Goal: Task Accomplishment & Management: Use online tool/utility

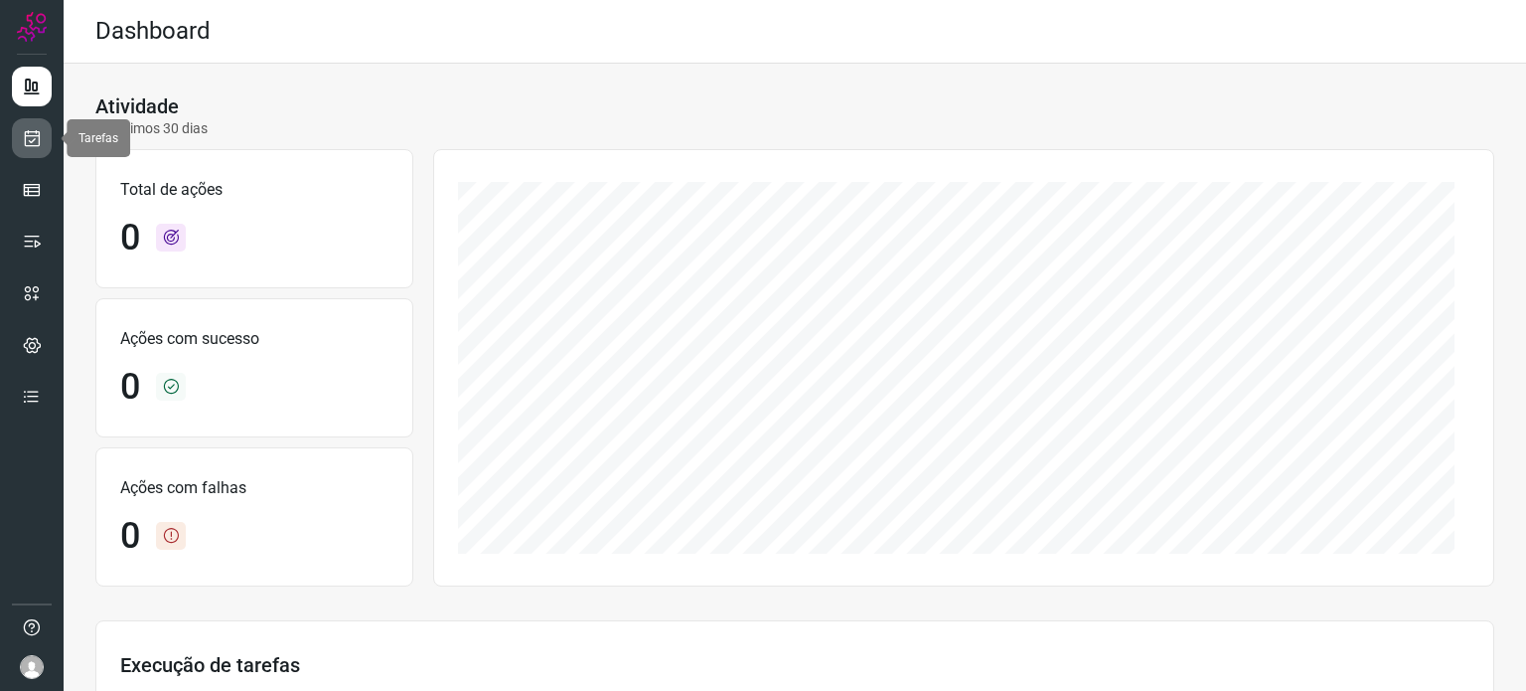
click at [37, 143] on icon at bounding box center [32, 138] width 21 height 20
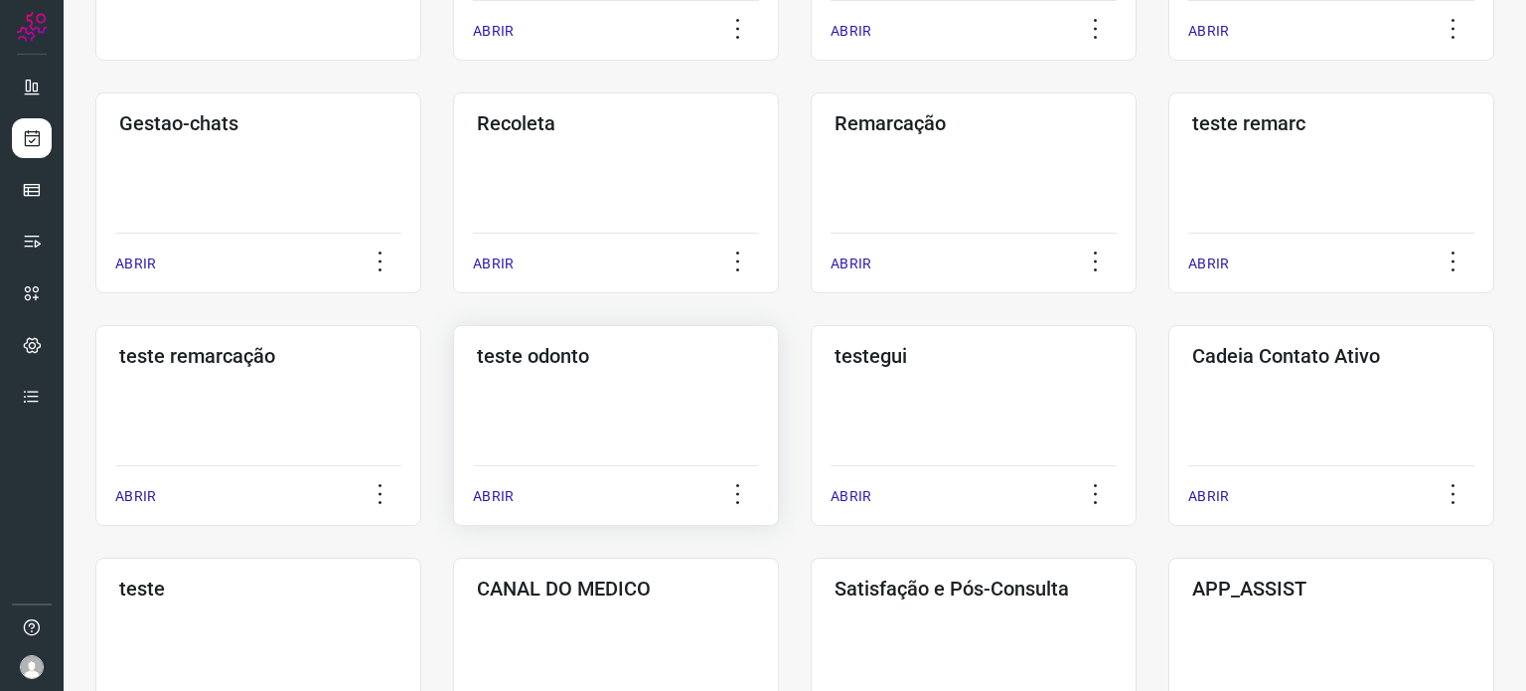
scroll to position [398, 0]
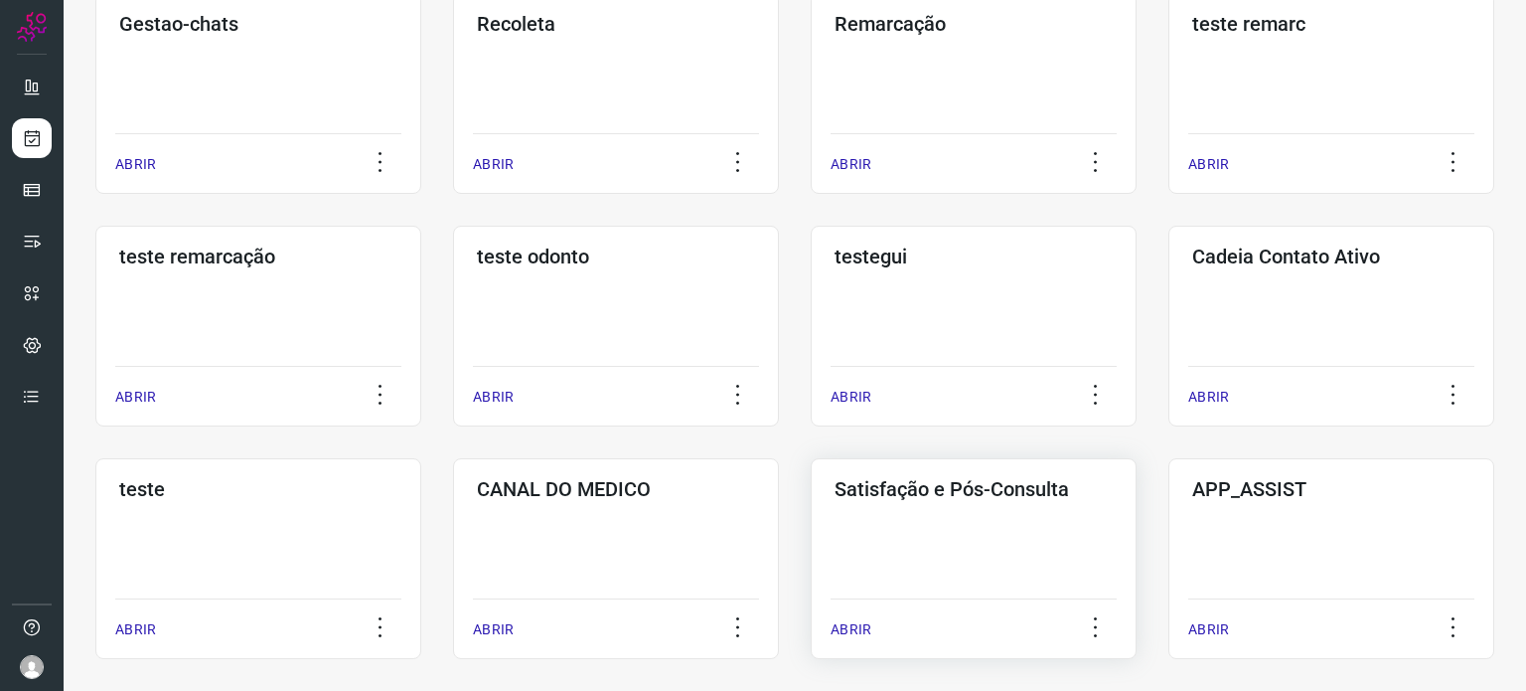
click at [995, 522] on div "Satisfação e Pós-Consulta ABRIR" at bounding box center [974, 558] width 326 height 201
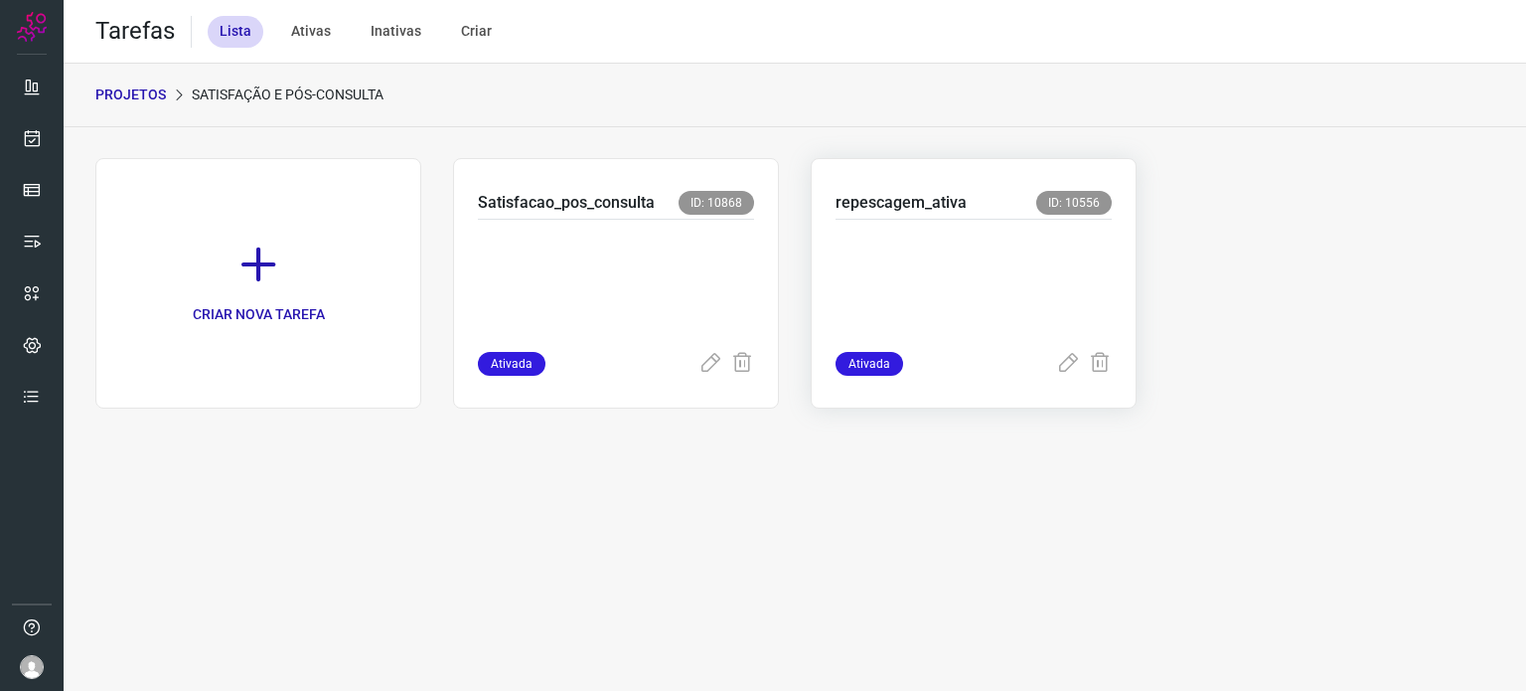
click at [990, 265] on p at bounding box center [974, 281] width 276 height 99
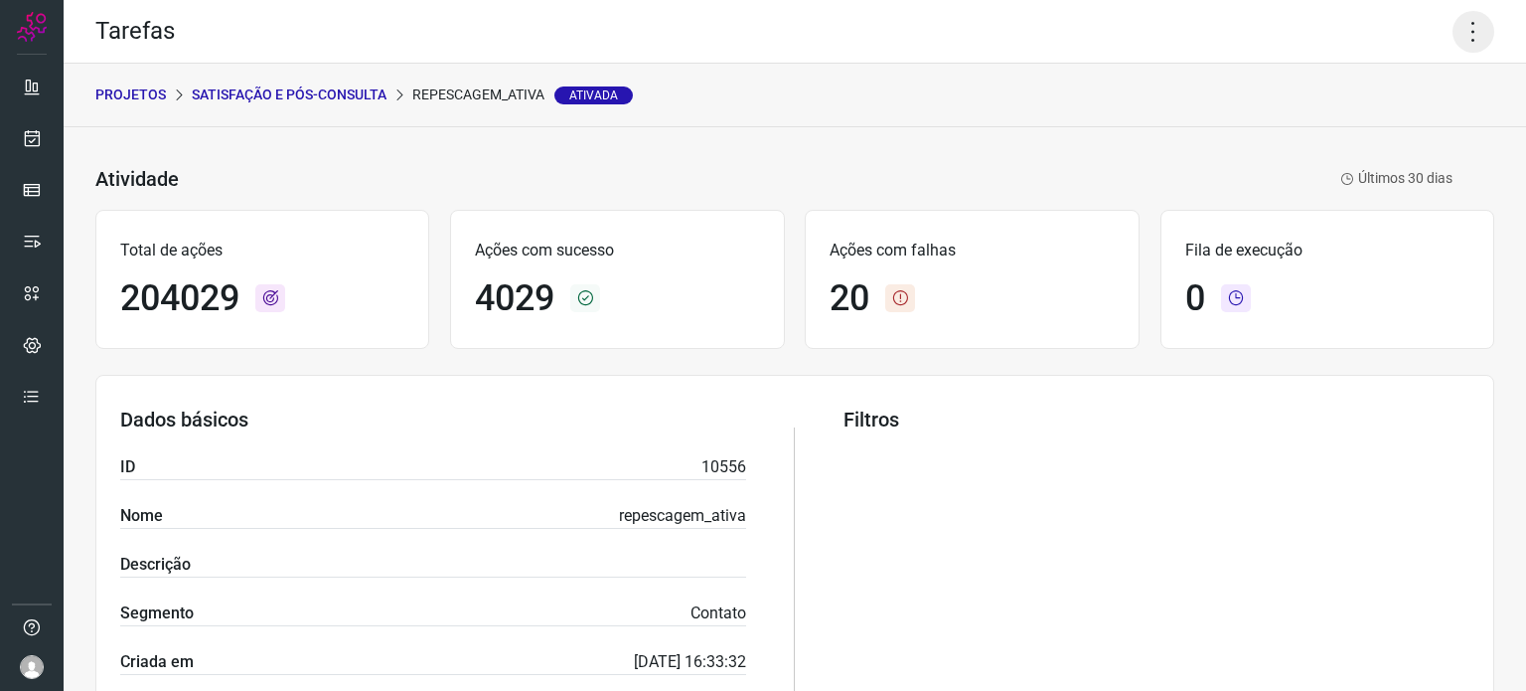
click at [1470, 35] on icon at bounding box center [1474, 32] width 42 height 42
click at [1372, 141] on li "Executar" at bounding box center [1388, 130] width 181 height 32
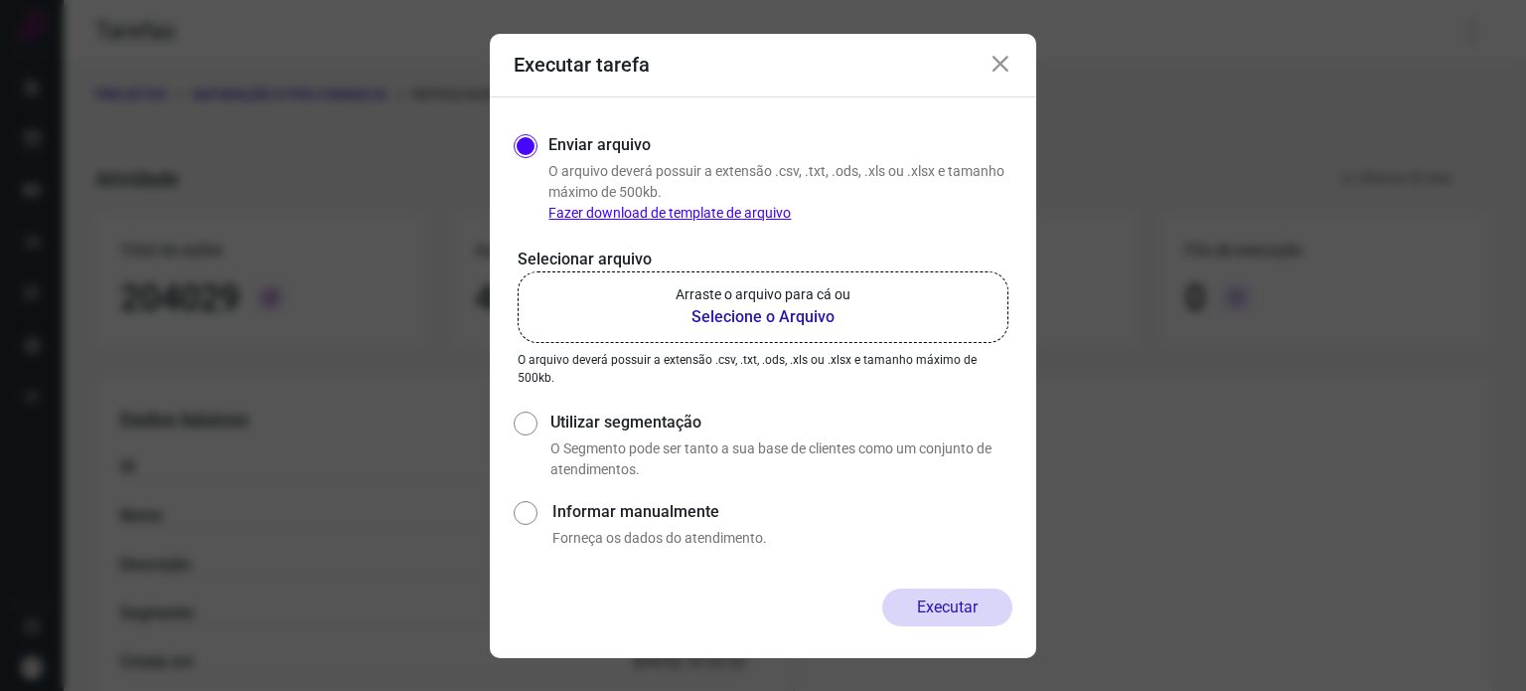
click at [839, 297] on p "Arraste o arquivo para cá ou" at bounding box center [763, 294] width 175 height 21
click at [0, 0] on input "Arraste o arquivo para cá ou Selecione o Arquivo" at bounding box center [0, 0] width 0 height 0
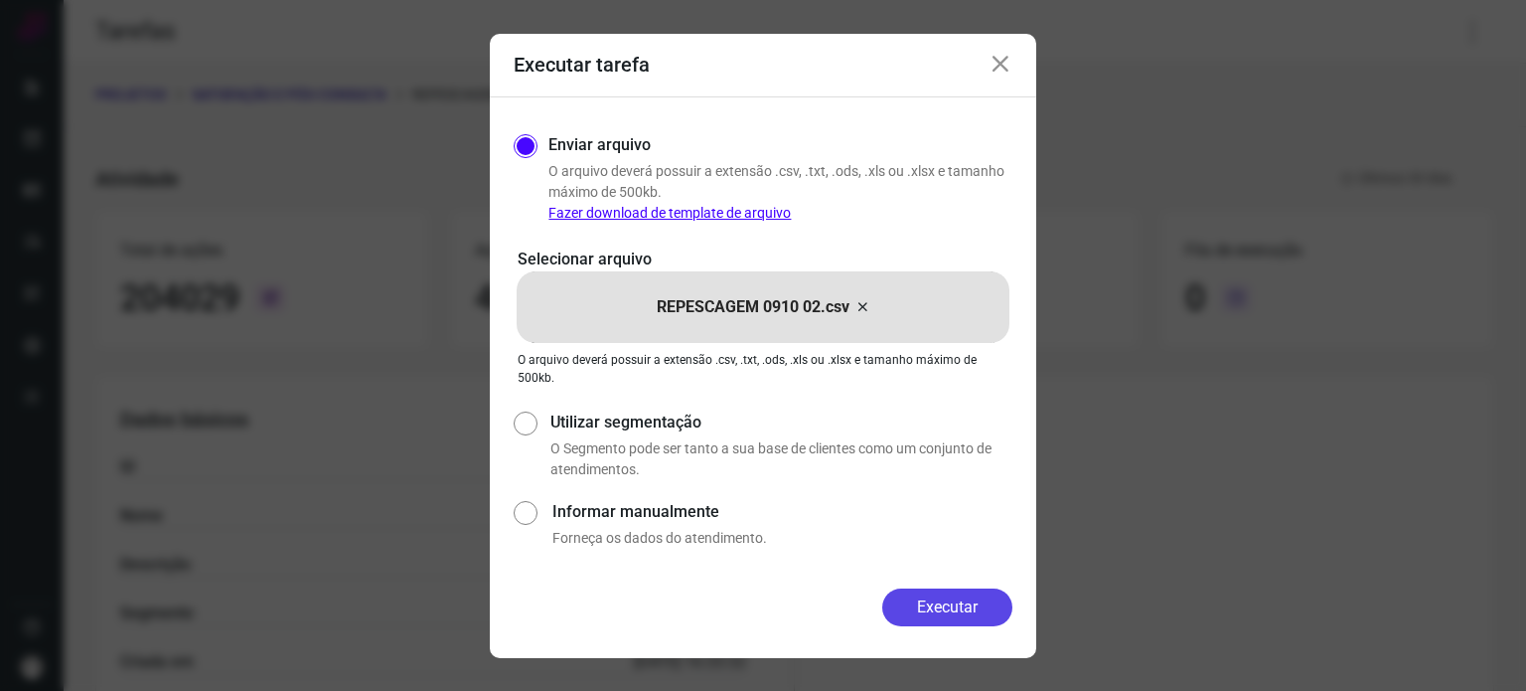
click at [936, 597] on button "Executar" at bounding box center [948, 607] width 130 height 38
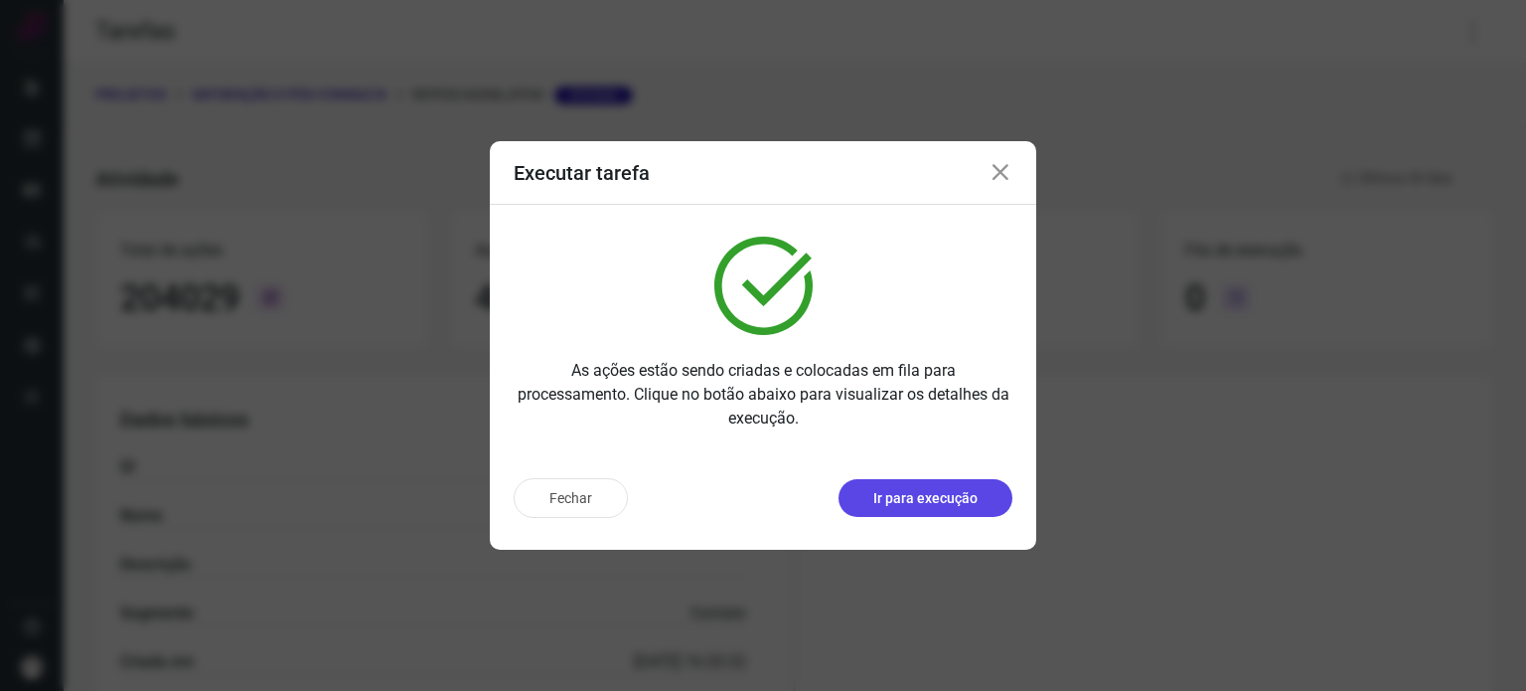
click at [913, 505] on p "Ir para execução" at bounding box center [926, 498] width 104 height 21
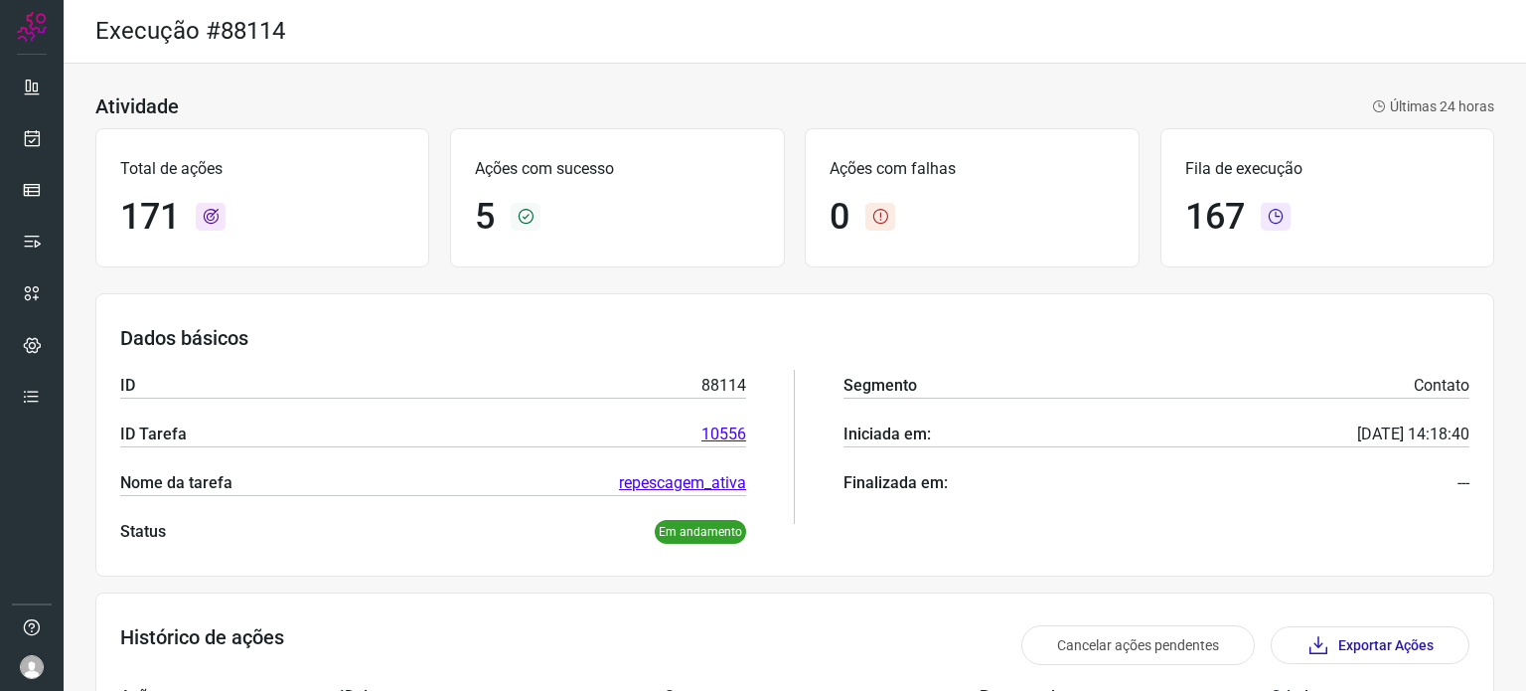
click at [680, 76] on div "Atividade Últimas 24 horas Total de ações 171 Ações com sucesso 5 Ações com fal…" at bounding box center [795, 686] width 1463 height 1245
